Goal: Task Accomplishment & Management: Complete application form

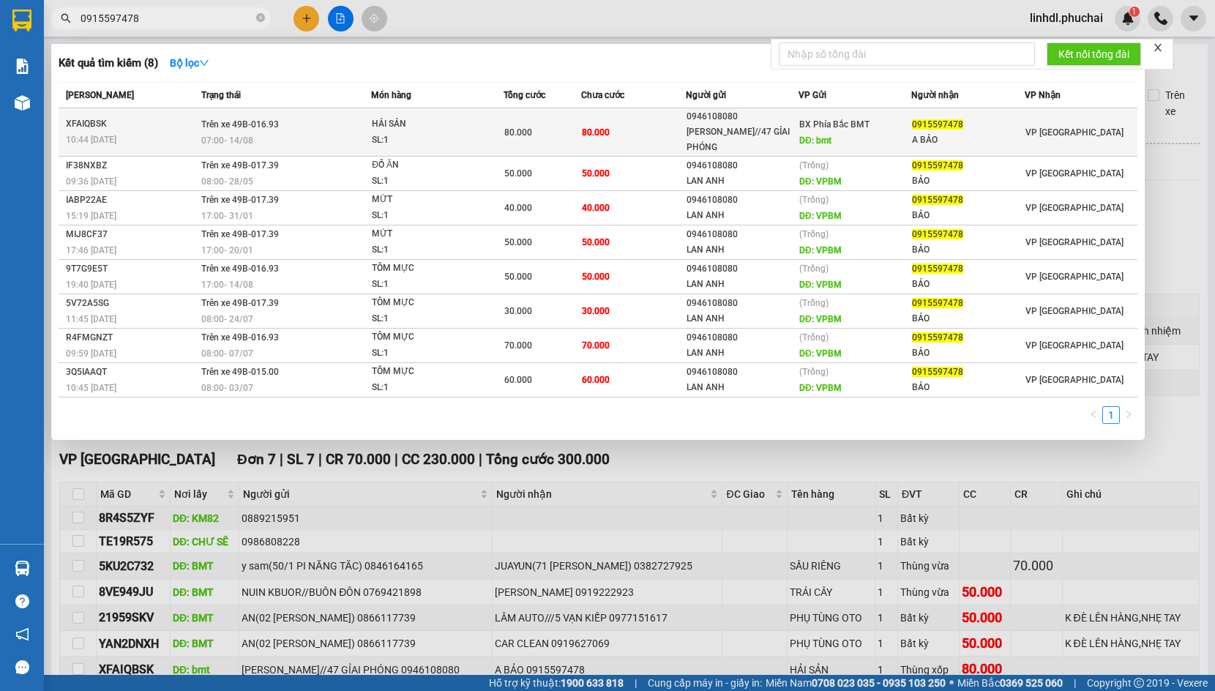
type input "0915597478"
click at [401, 124] on div "HẢI SẢN" at bounding box center [427, 124] width 110 height 16
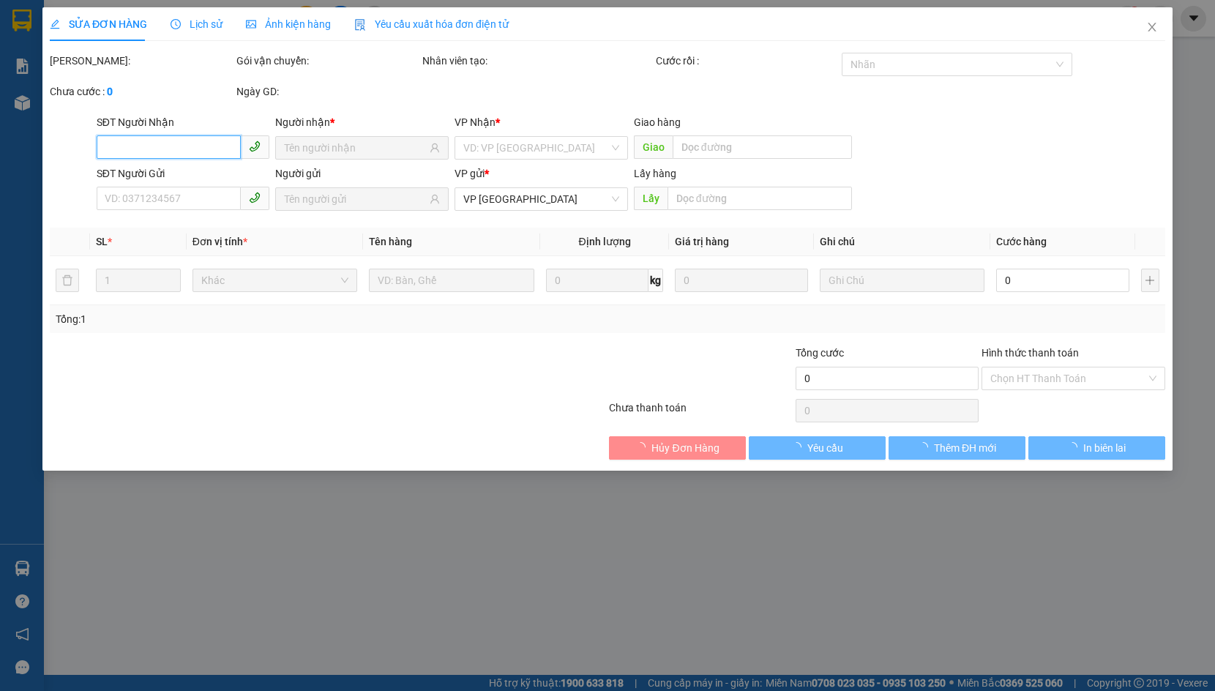
type input "0915597478"
type input "A BẢO"
type input "0946108080"
type input "[PERSON_NAME]//47 GỈAI PHÓNG"
type input "bmt"
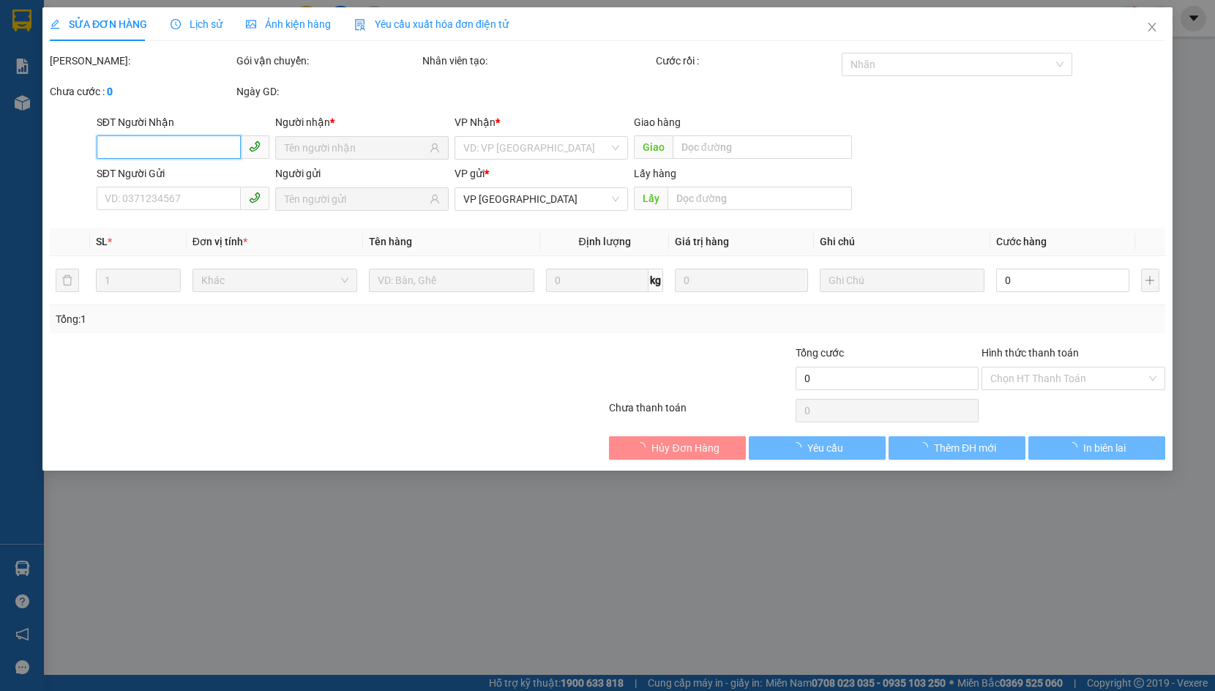
type input "80.000"
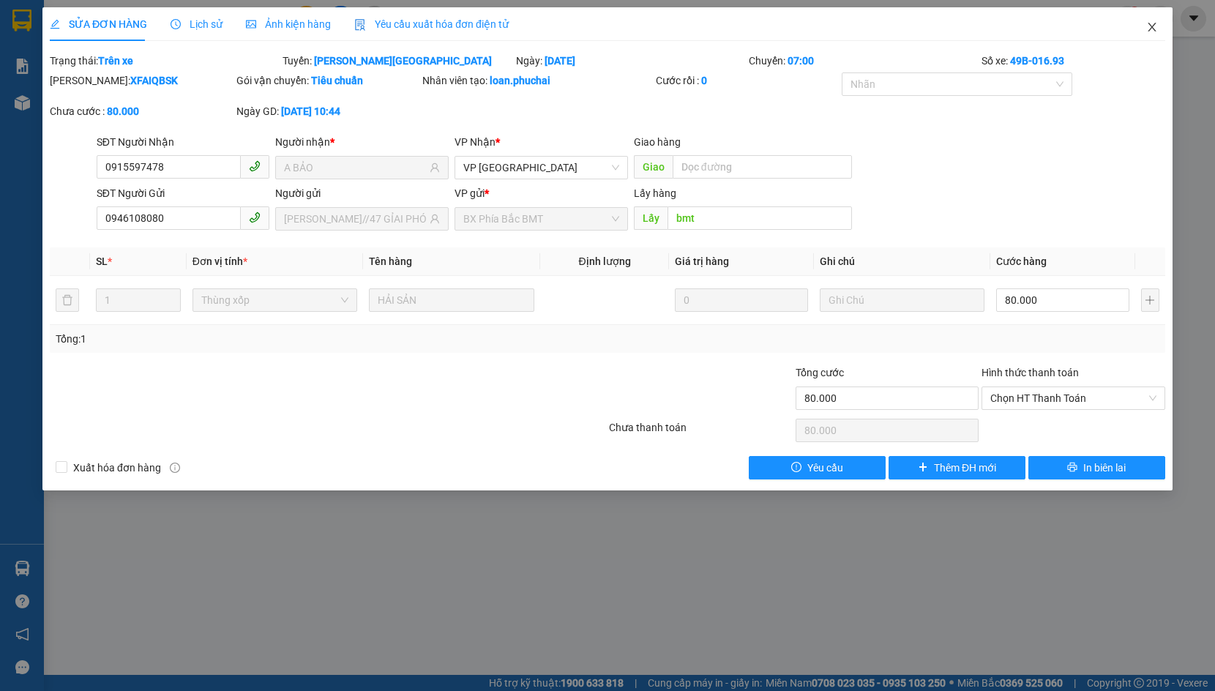
click at [1152, 25] on icon "close" at bounding box center [1152, 27] width 12 height 12
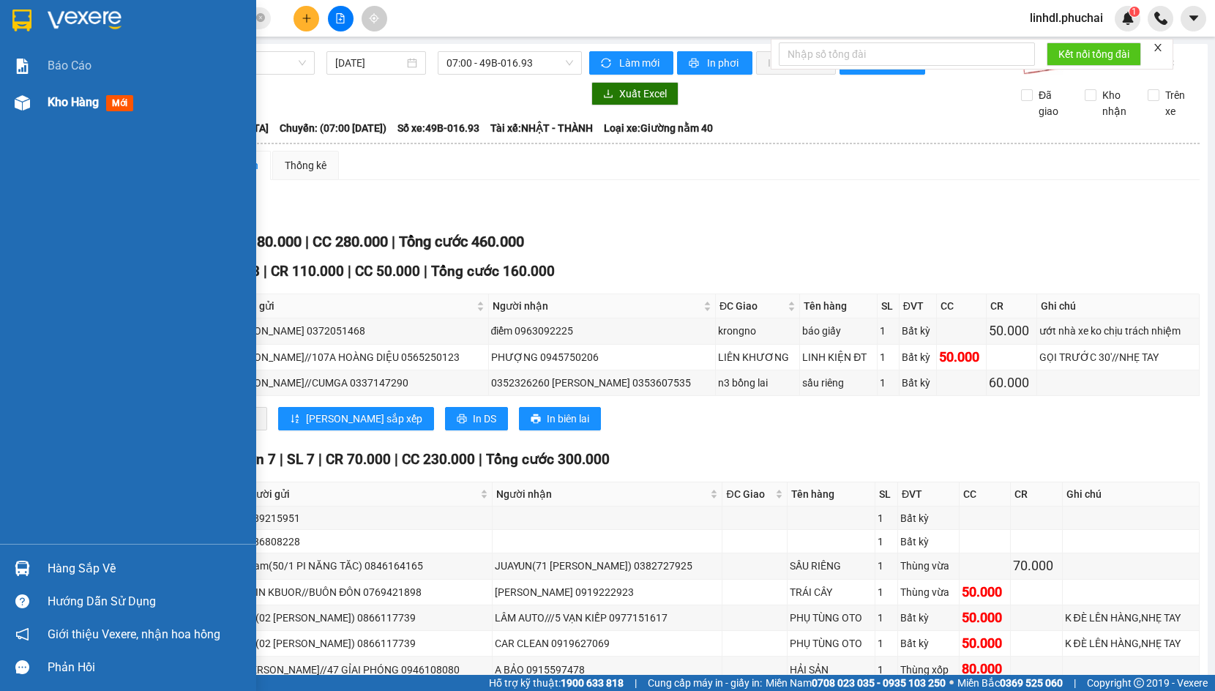
click at [29, 110] on div at bounding box center [23, 103] width 26 height 26
